Goal: Answer question/provide support: Answer question/provide support

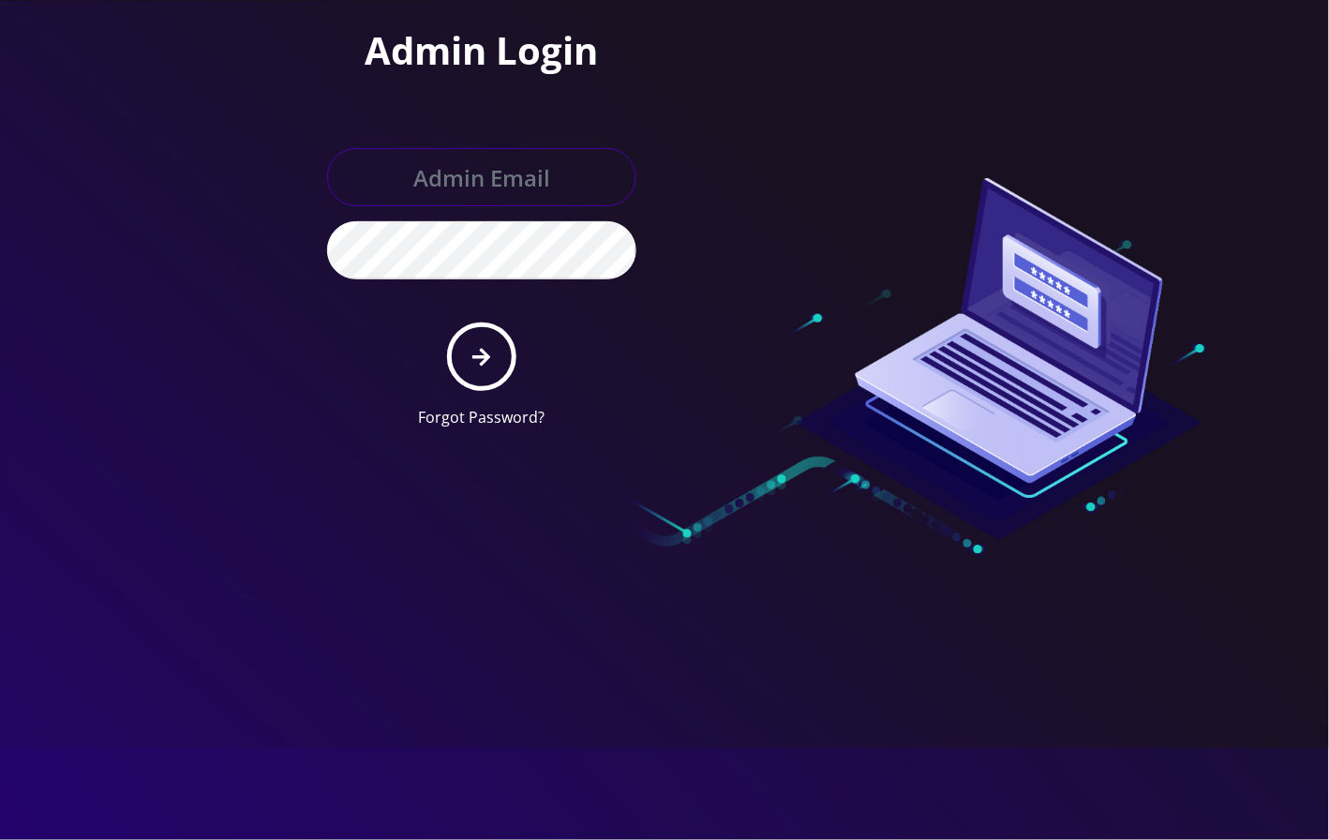
type input "angel@teltik.com"
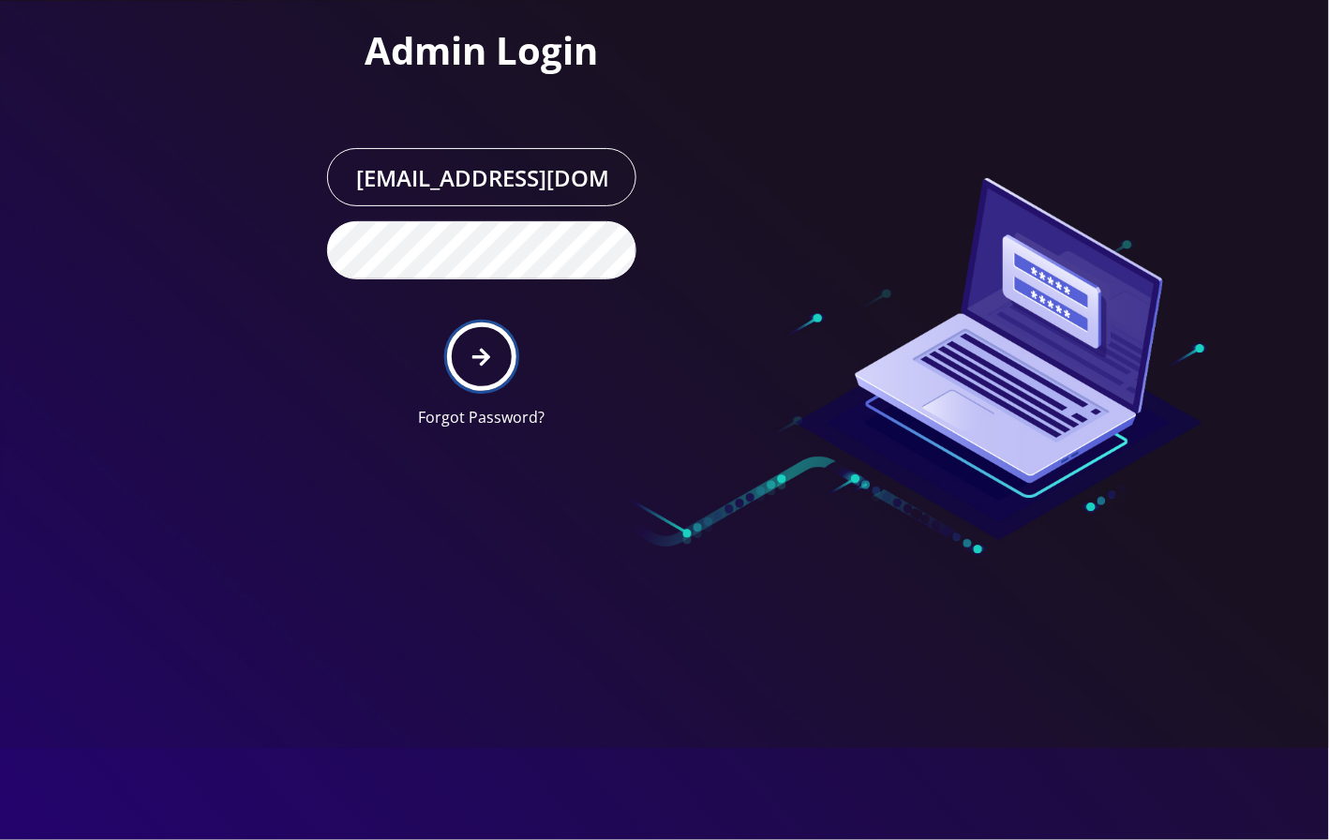
click at [480, 368] on button "submit" at bounding box center [481, 356] width 68 height 68
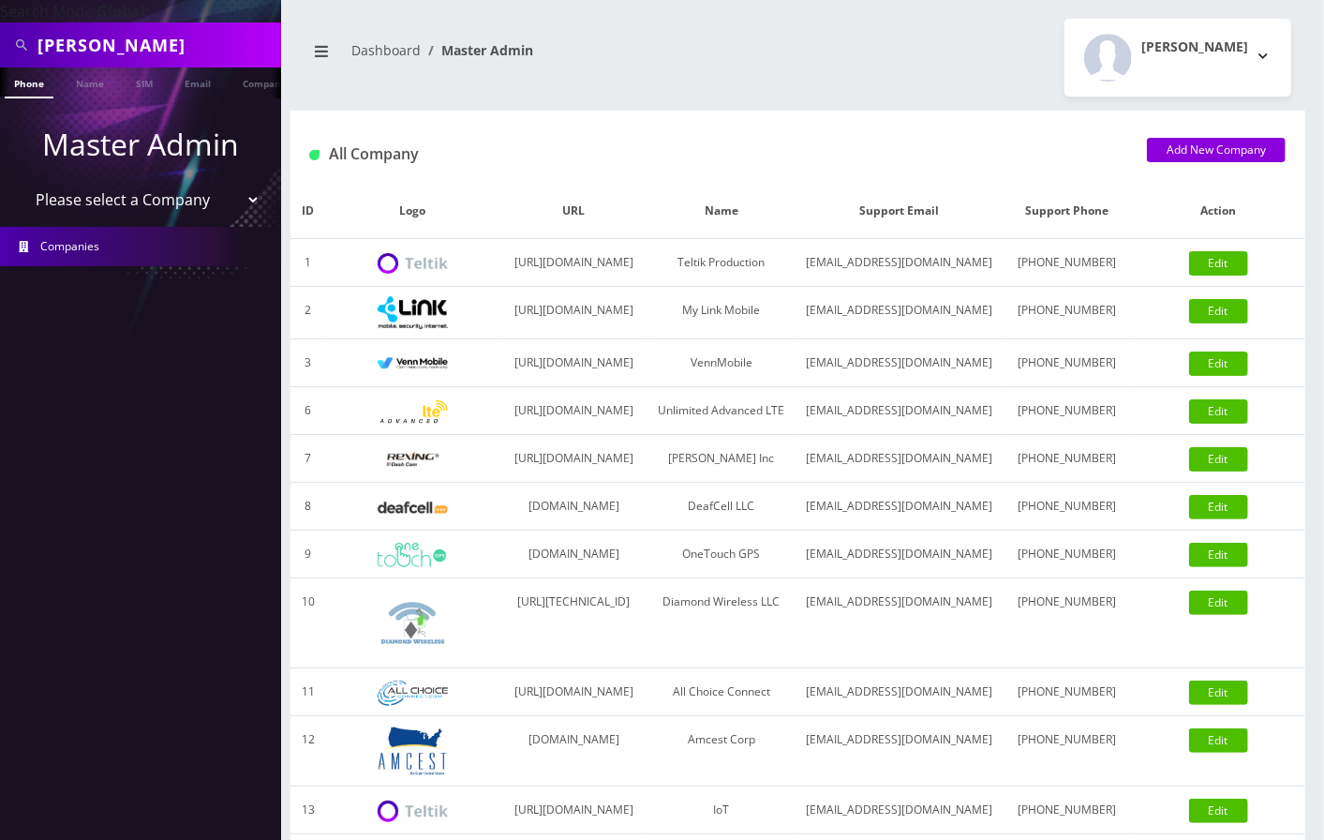
click at [181, 47] on input "[PERSON_NAME]" at bounding box center [156, 45] width 239 height 36
click at [101, 46] on input "[PERSON_NAME]" at bounding box center [156, 45] width 239 height 36
paste input "9297458814"
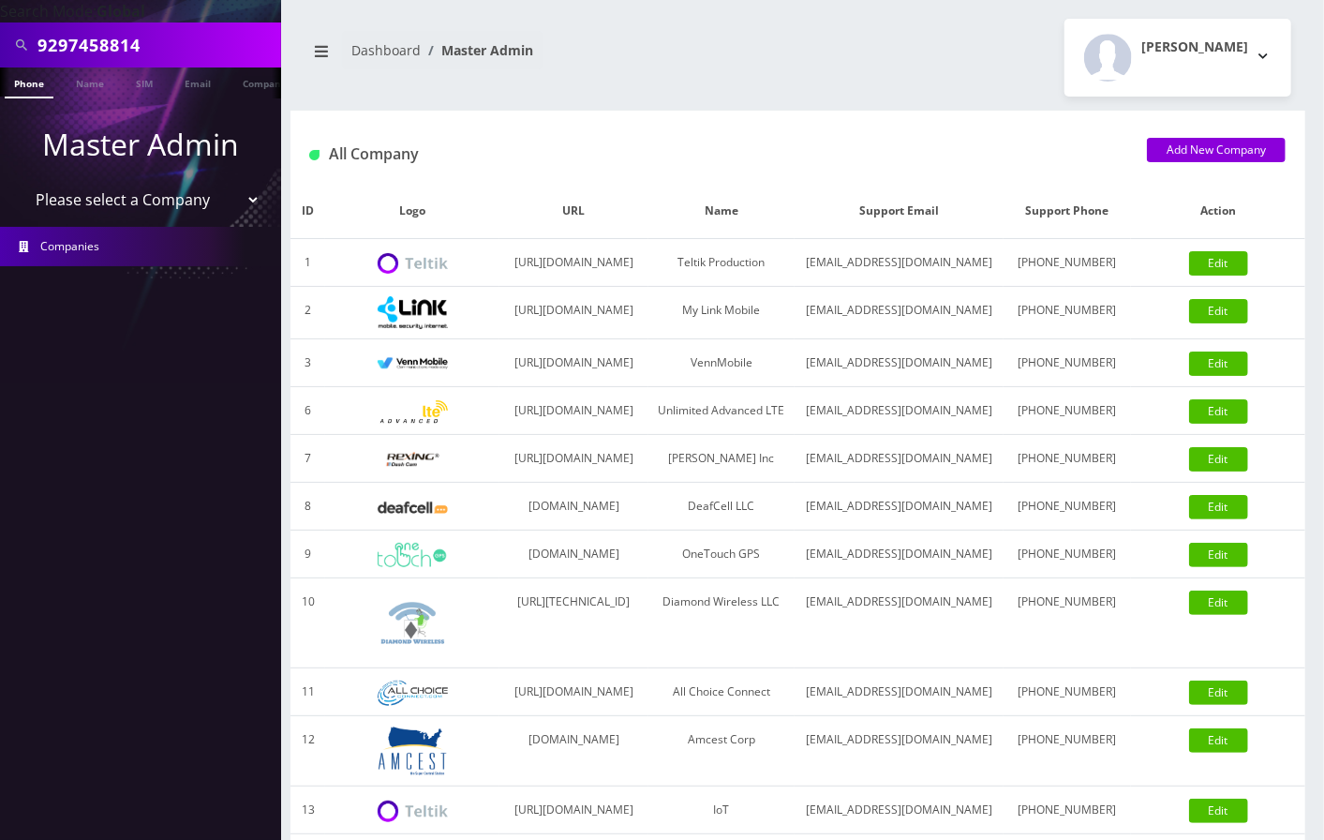
type input "9297458814"
click at [32, 82] on link "Phone" at bounding box center [29, 82] width 49 height 31
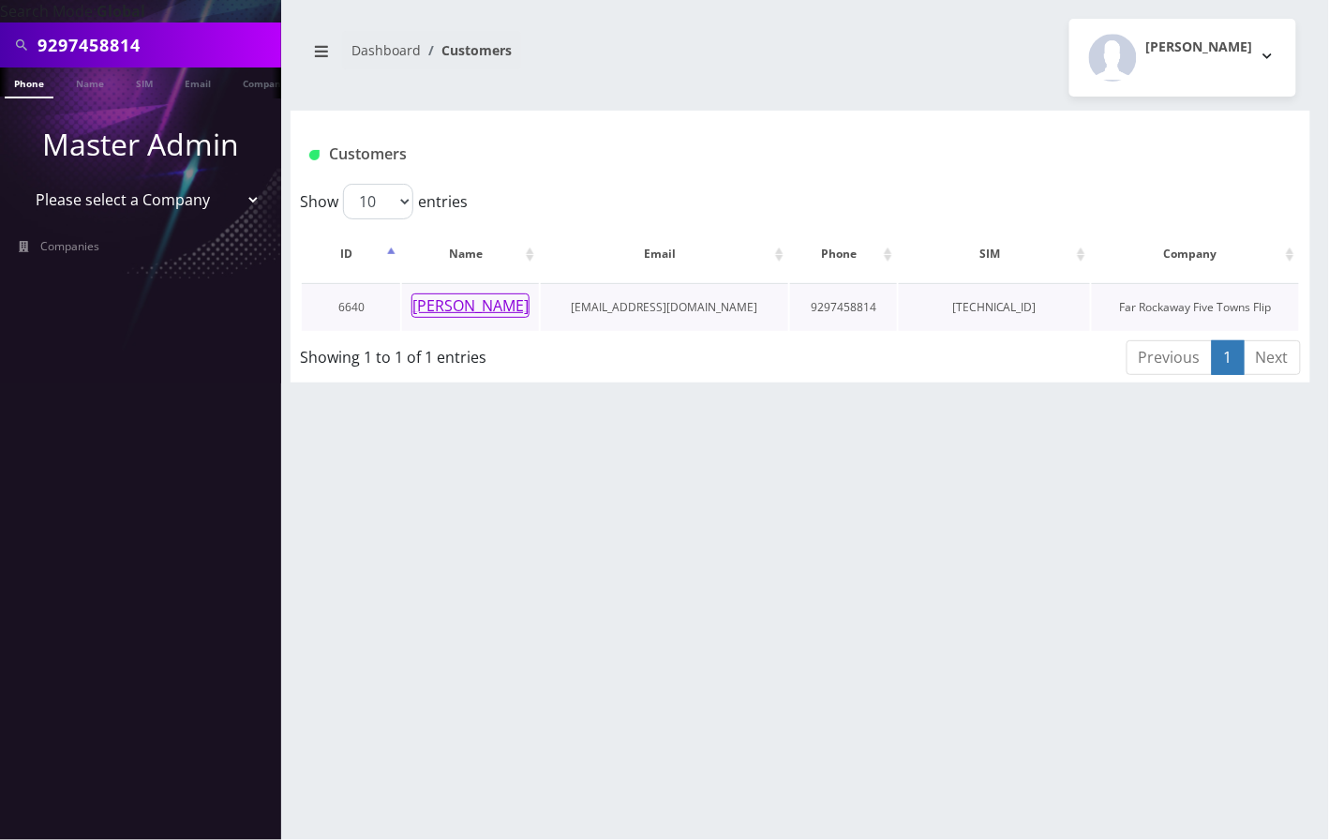
click at [456, 307] on button "[PERSON_NAME]" at bounding box center [471, 305] width 118 height 24
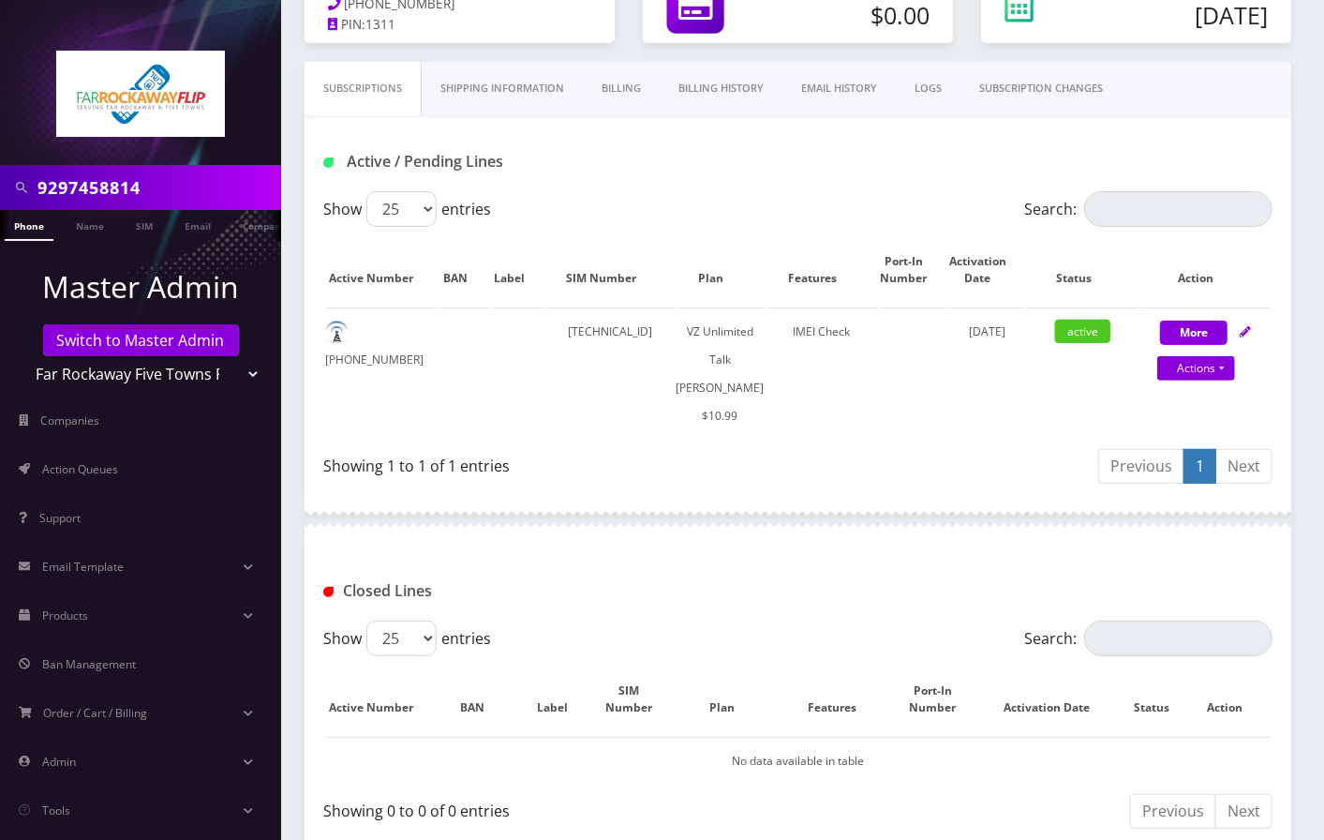
scroll to position [452, 0]
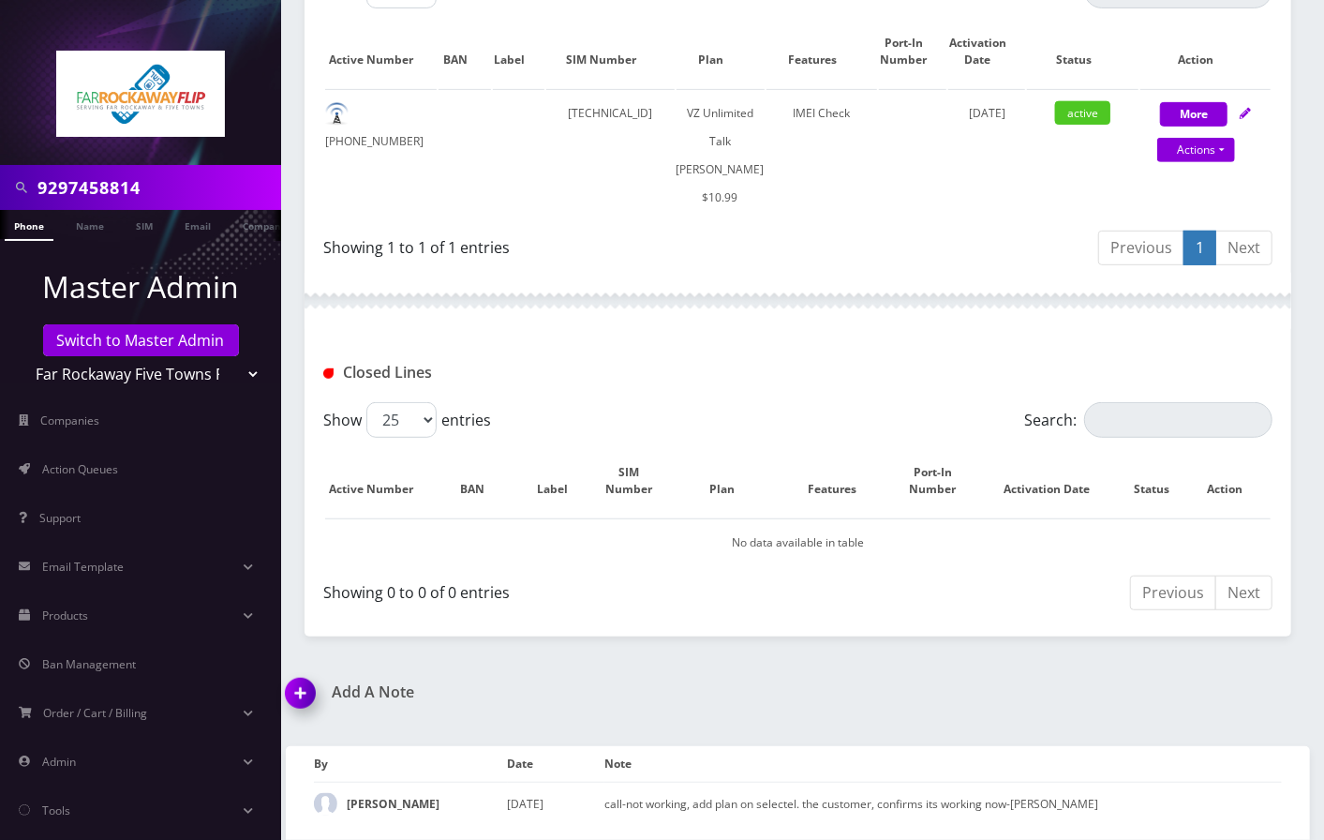
click at [293, 696] on img at bounding box center [304, 699] width 55 height 55
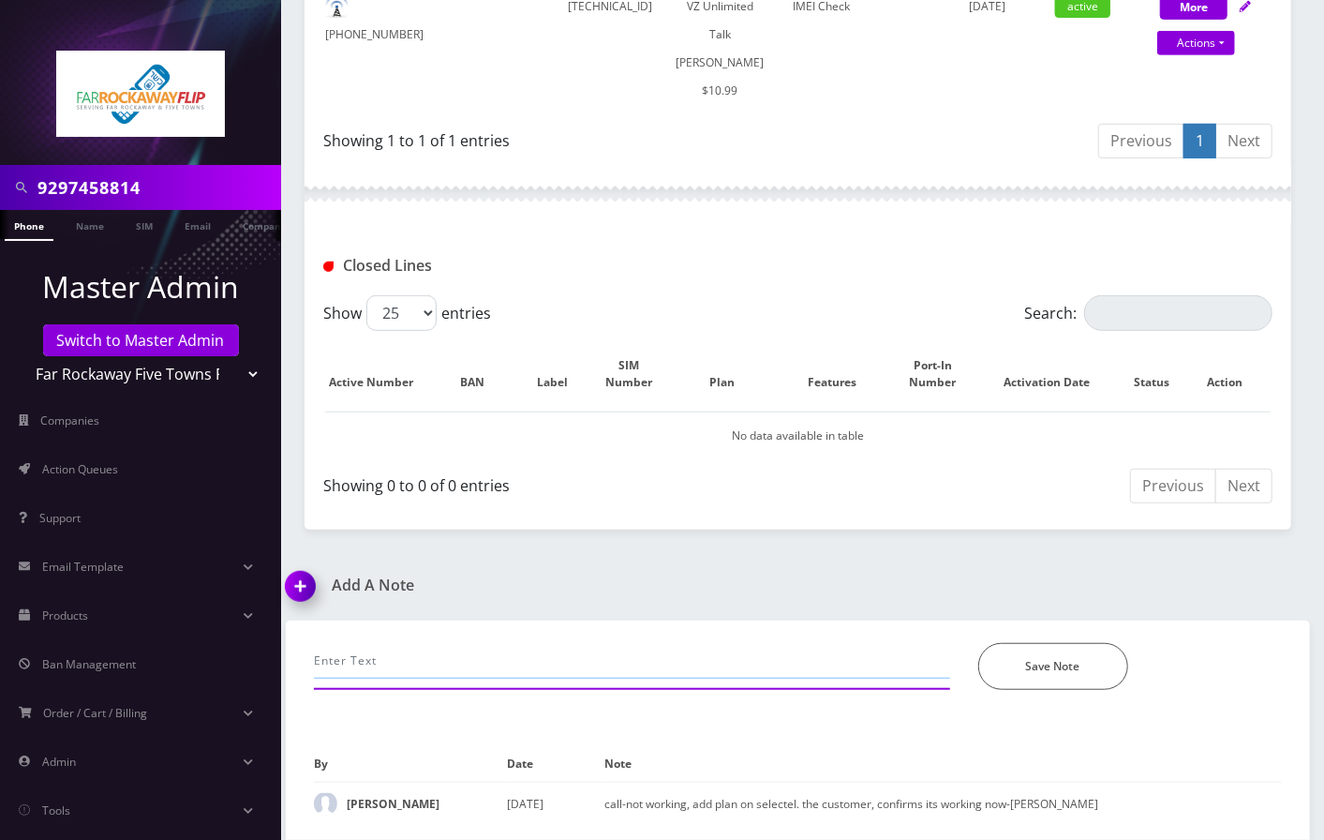
click at [397, 666] on input "text" at bounding box center [632, 661] width 636 height 36
paste input "call- cust requested to forward the calls from 9297458814 to 5165685677, chatte…"
type input "call- cust requested to forward the calls from 9297458814 to 5165685677, chatte…"
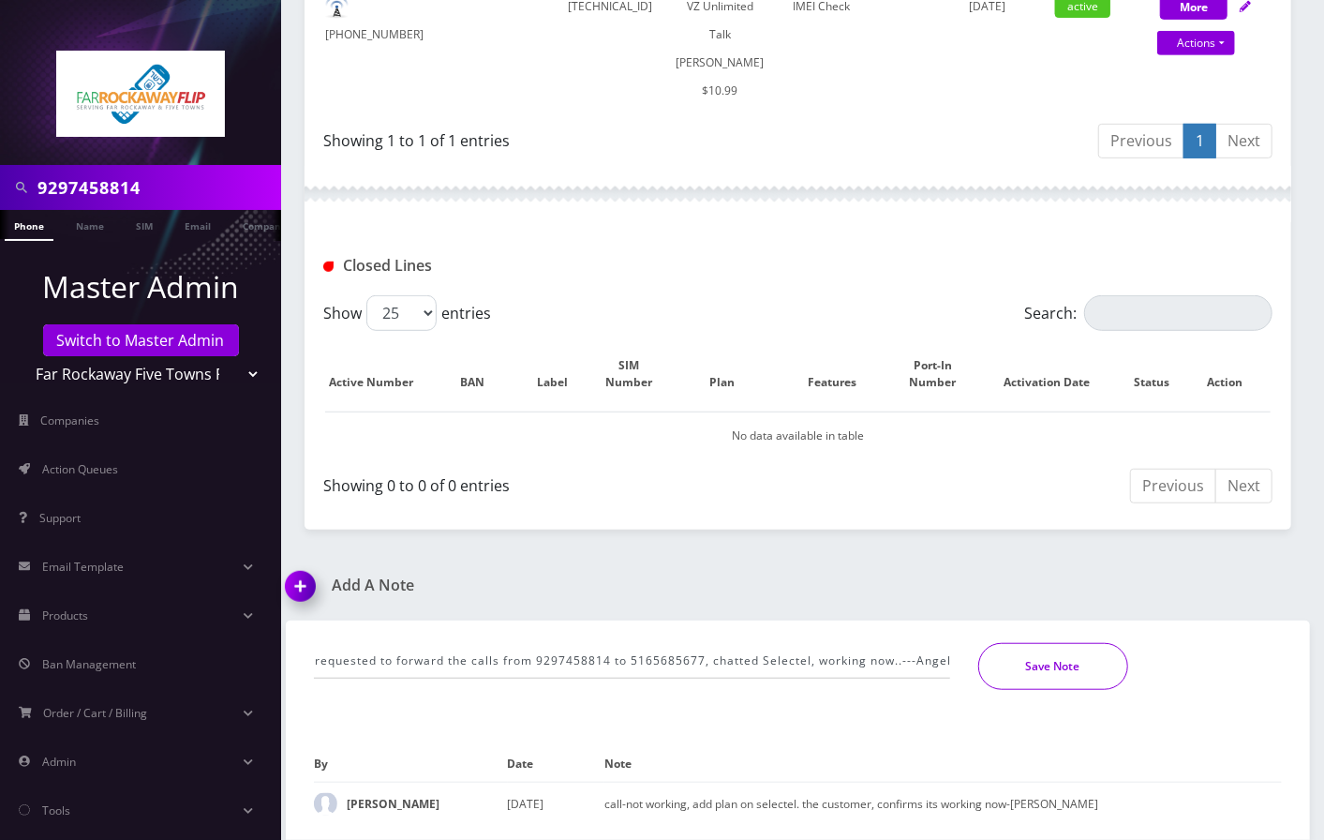
click at [1063, 666] on button "Save Note" at bounding box center [1054, 666] width 150 height 47
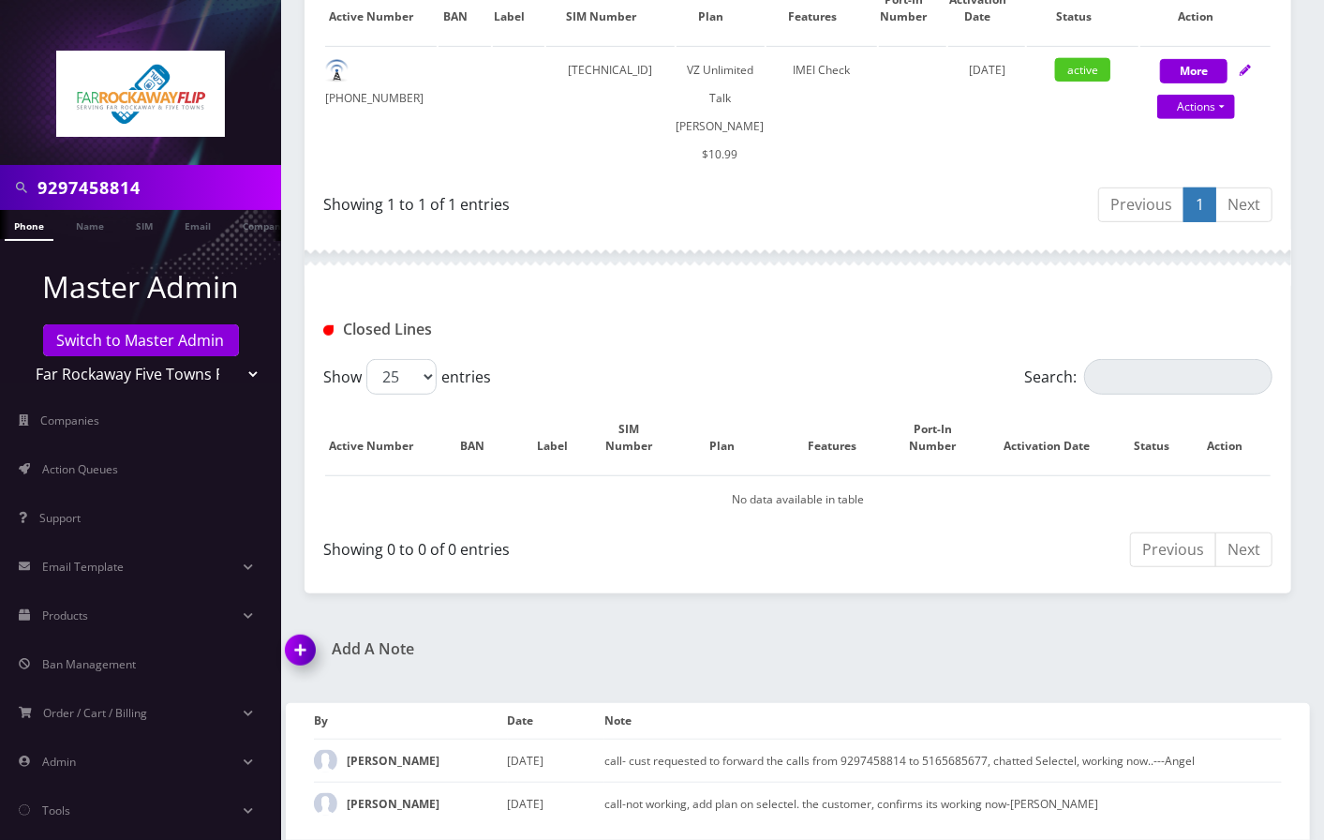
scroll to position [495, 0]
